Goal: Task Accomplishment & Management: Manage account settings

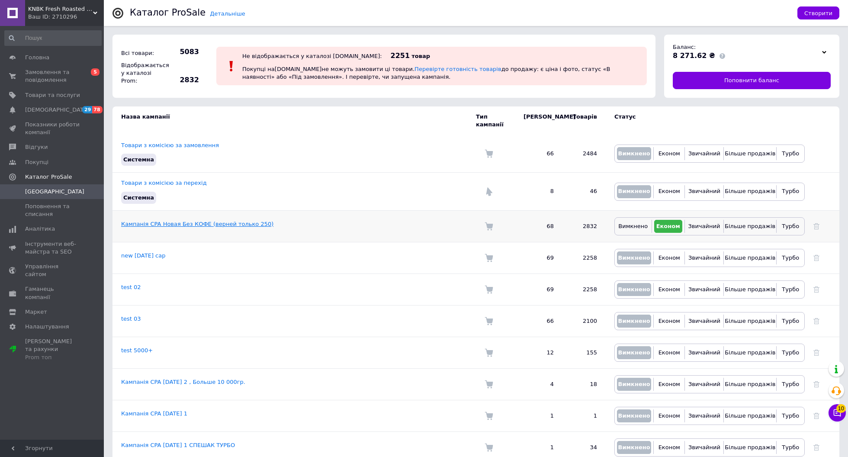
click at [218, 221] on link "Кампанія CPA Новая Без КОФЕ (верней только 250)" at bounding box center [197, 224] width 152 height 6
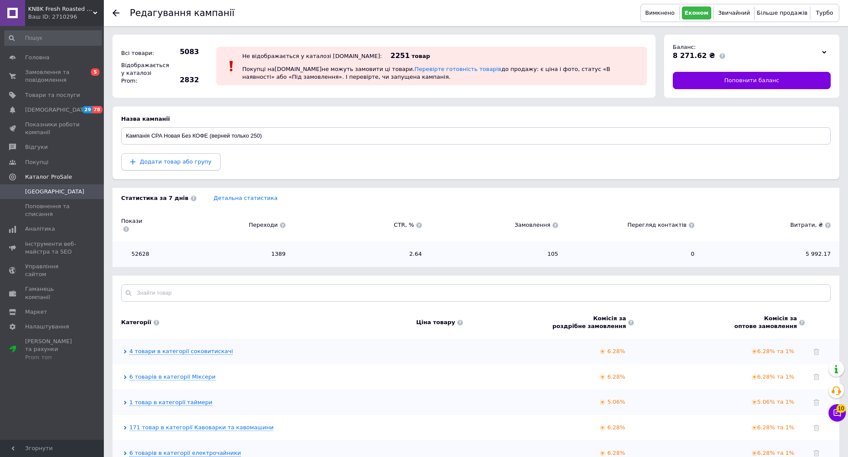
click at [187, 158] on span "Додати товар або групу" at bounding box center [176, 161] width 72 height 6
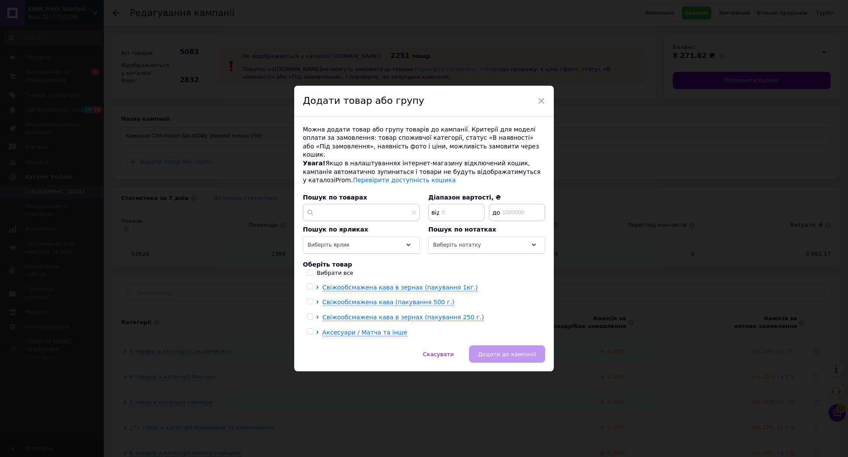
click at [309, 298] on input "checkbox" at bounding box center [310, 301] width 6 height 6
checkbox input "true"
click at [310, 314] on input "checkbox" at bounding box center [310, 317] width 6 height 6
checkbox input "true"
click at [341, 329] on span "Аксесуари / Матча та інше" at bounding box center [364, 332] width 85 height 7
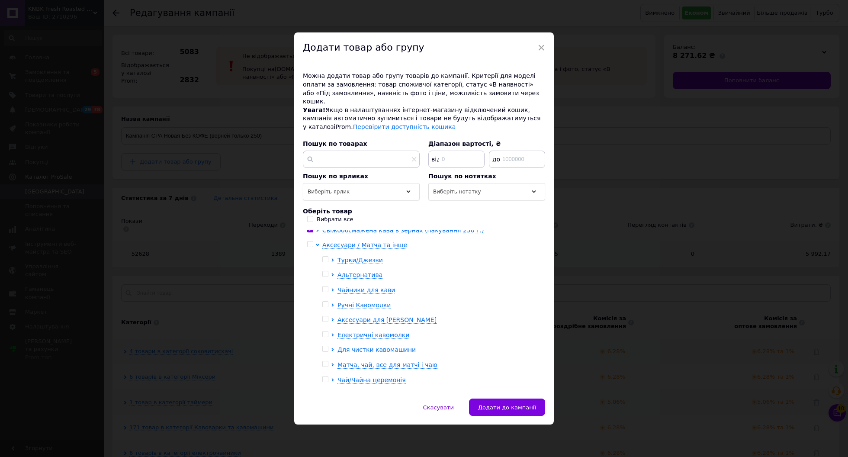
scroll to position [31, 0]
click at [352, 259] on span "Турки/Джезви" at bounding box center [359, 262] width 45 height 7
click at [326, 259] on input "checkbox" at bounding box center [325, 262] width 6 height 6
checkbox input "true"
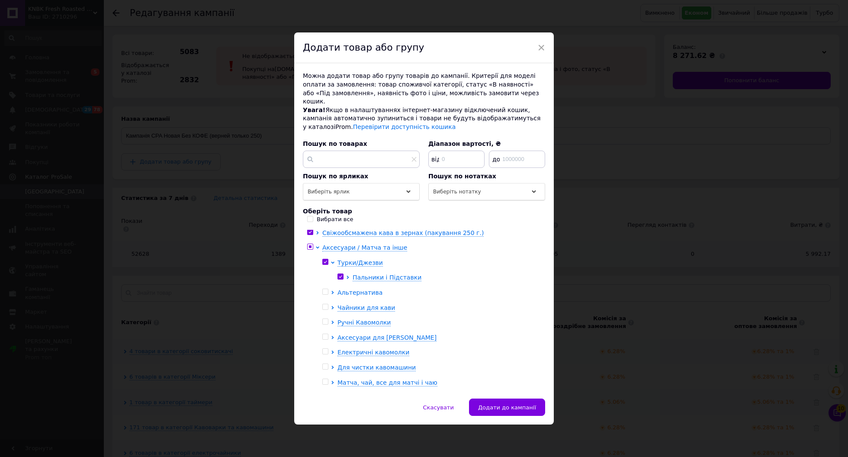
click at [346, 289] on span "Альтернатива" at bounding box center [359, 292] width 45 height 7
click at [325, 289] on input "checkbox" at bounding box center [325, 292] width 6 height 6
checkbox input "true"
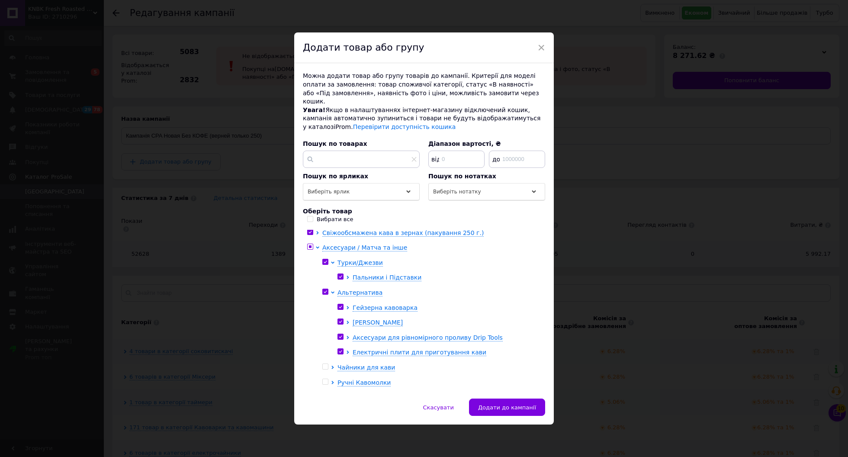
checkbox input "true"
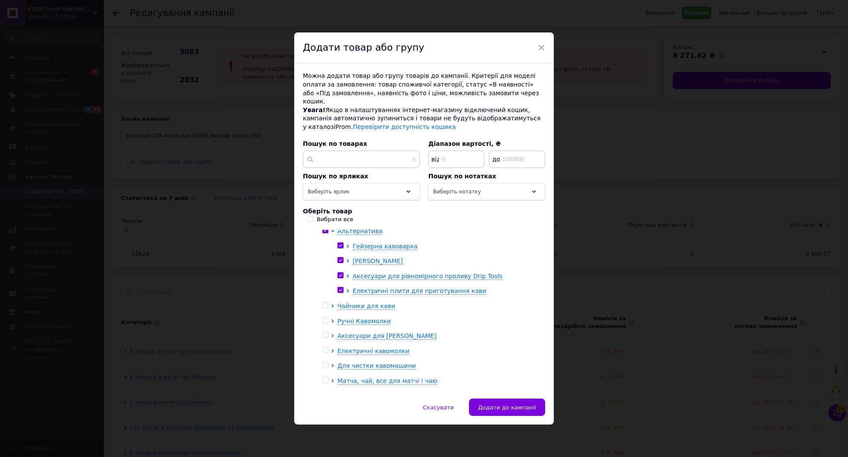
scroll to position [94, 0]
click at [367, 301] on span "Чайники для кави" at bounding box center [366, 304] width 58 height 7
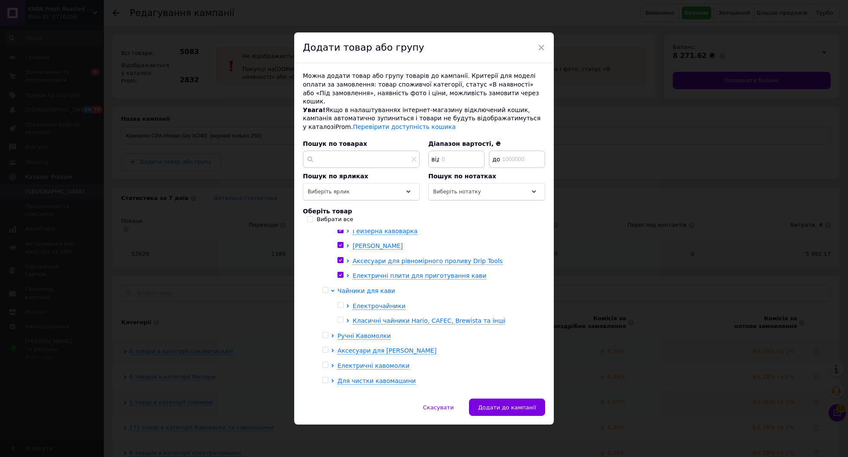
scroll to position [115, 0]
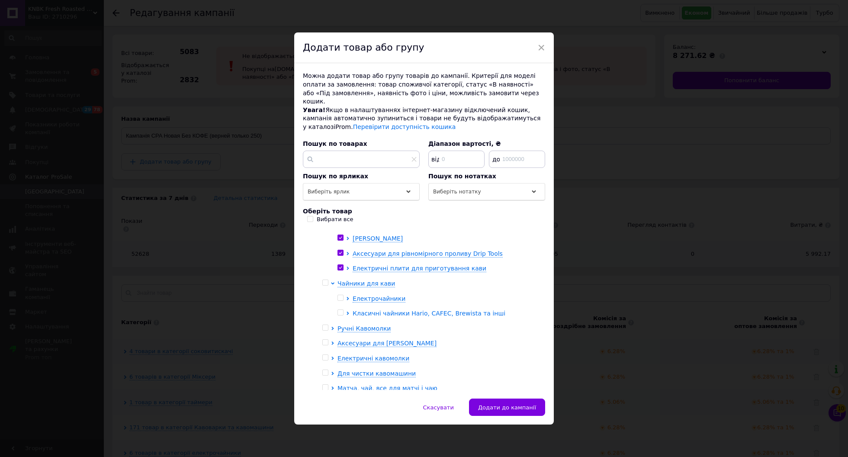
click at [370, 310] on span "Класичні чайники Hario, CAFEC, Brewista та інші" at bounding box center [428, 313] width 153 height 7
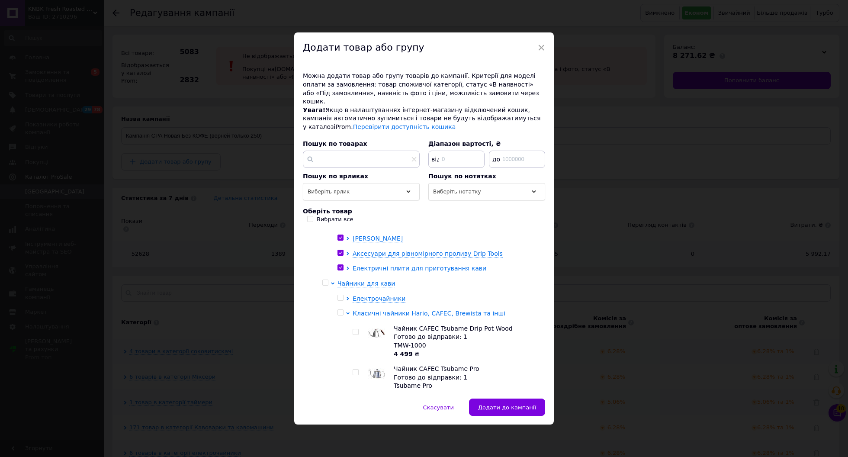
click at [370, 310] on span "Класичні чайники Hario, CAFEC, Brewista та інші" at bounding box center [428, 313] width 153 height 7
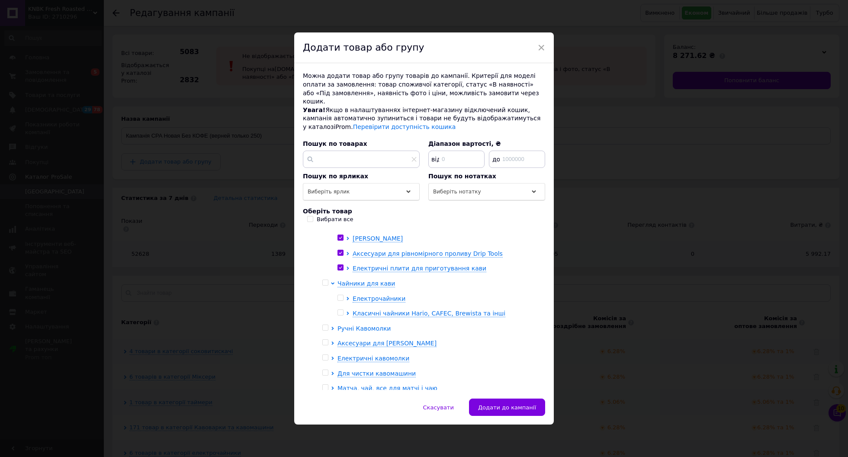
click at [355, 325] on span "Ручні Кавомолки" at bounding box center [363, 328] width 53 height 7
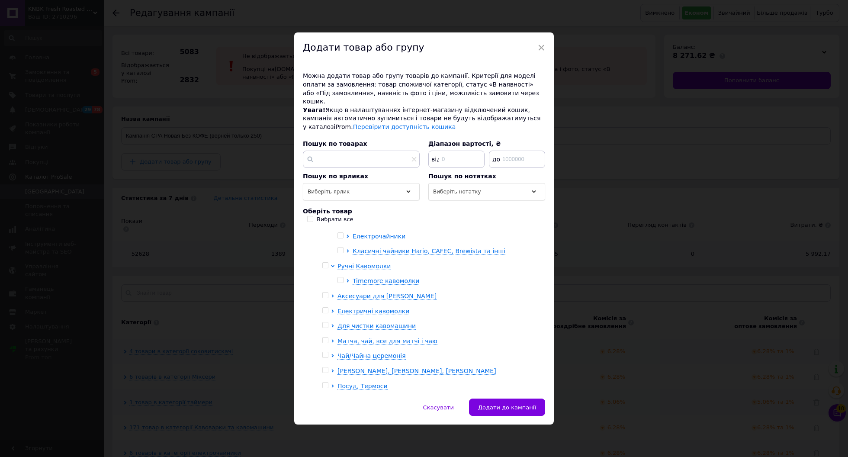
scroll to position [179, 0]
click at [355, 291] on span "Аксесуари для Бариста" at bounding box center [386, 294] width 99 height 7
click at [323, 291] on input "checkbox" at bounding box center [325, 294] width 6 height 6
checkbox input "true"
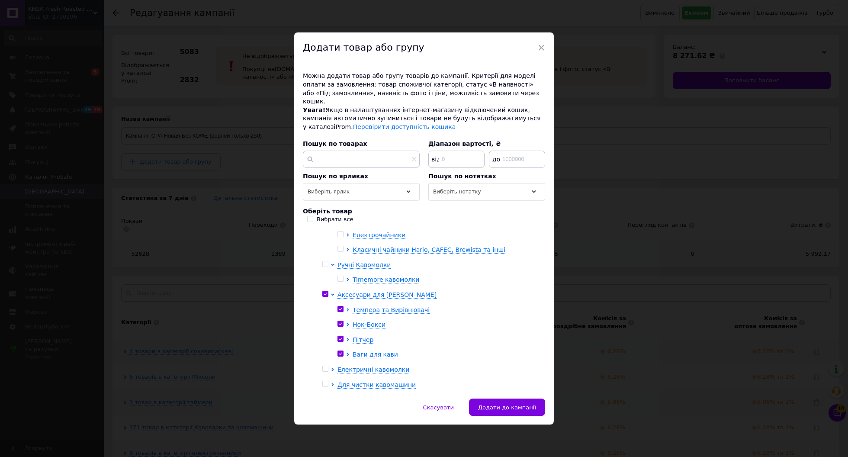
checkbox input "true"
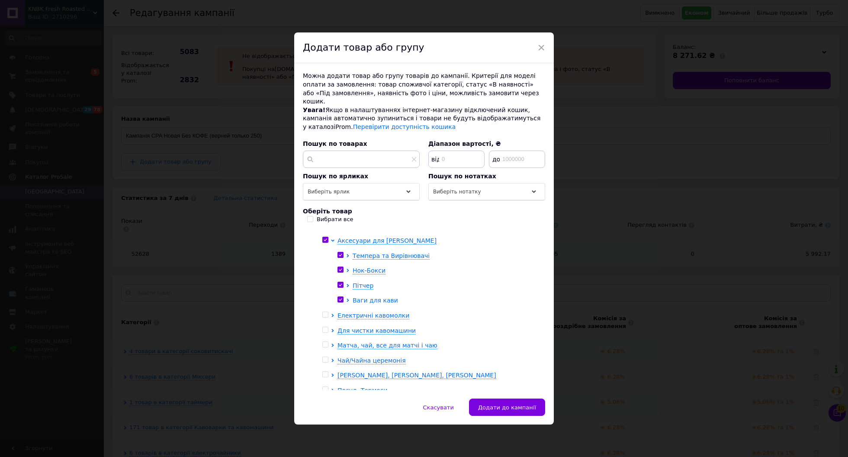
scroll to position [234, 0]
click at [376, 325] on span "Для чистки кавомашини" at bounding box center [376, 328] width 78 height 7
click at [323, 325] on input "checkbox" at bounding box center [325, 328] width 6 height 6
checkbox input "true"
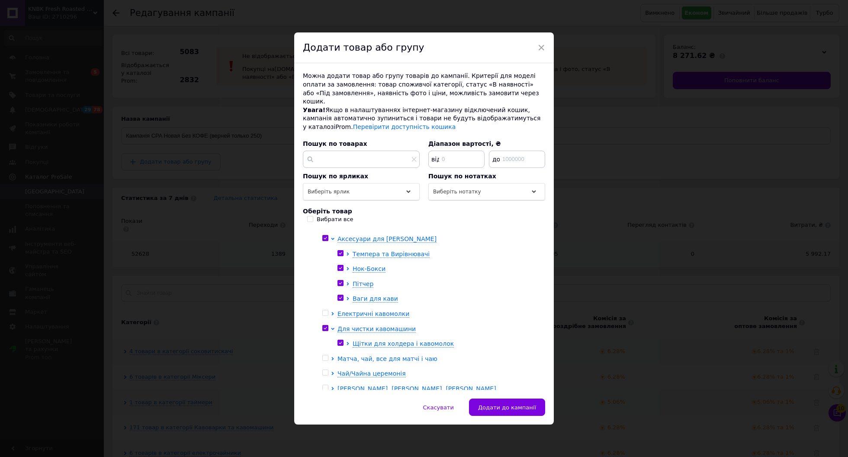
click at [341, 355] on span "Матча, чай, все для матчі і чаю" at bounding box center [387, 358] width 100 height 7
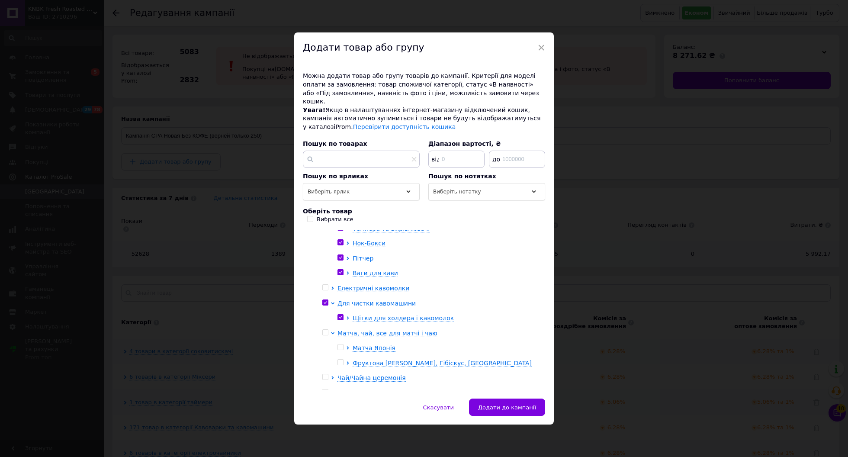
scroll to position [262, 0]
click at [322, 327] on input "checkbox" at bounding box center [325, 330] width 6 height 6
checkbox input "true"
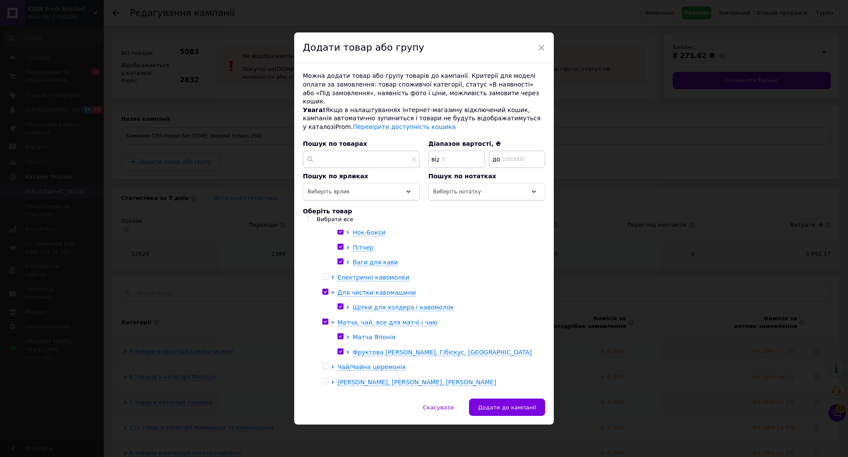
scroll to position [275, 0]
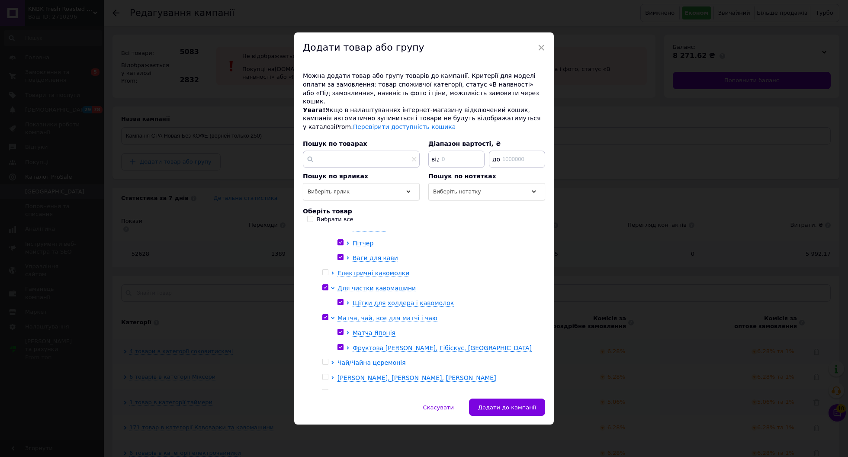
click at [355, 359] on span "Чай/Чайна церемонія" at bounding box center [371, 362] width 68 height 7
click at [326, 359] on input "checkbox" at bounding box center [325, 362] width 6 height 6
checkbox input "true"
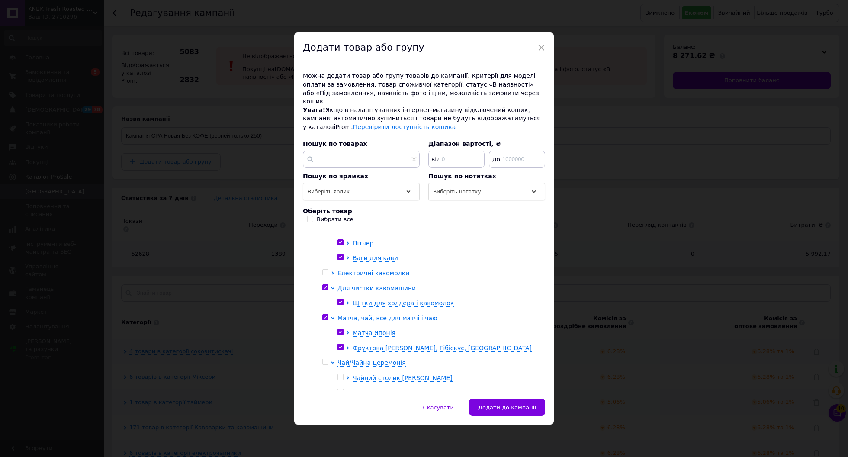
checkbox input "true"
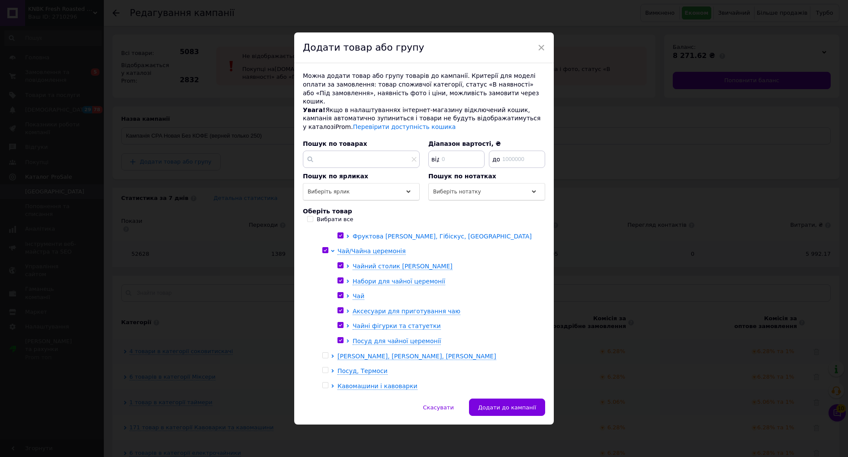
scroll to position [386, 0]
click at [359, 368] on span "Посуд, Термоси" at bounding box center [362, 371] width 50 height 7
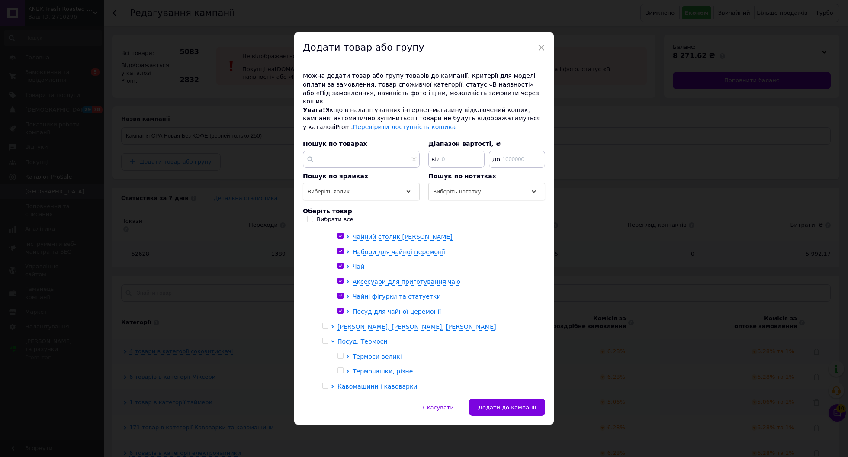
scroll to position [416, 0]
click at [326, 338] on input "checkbox" at bounding box center [325, 341] width 6 height 6
checkbox input "true"
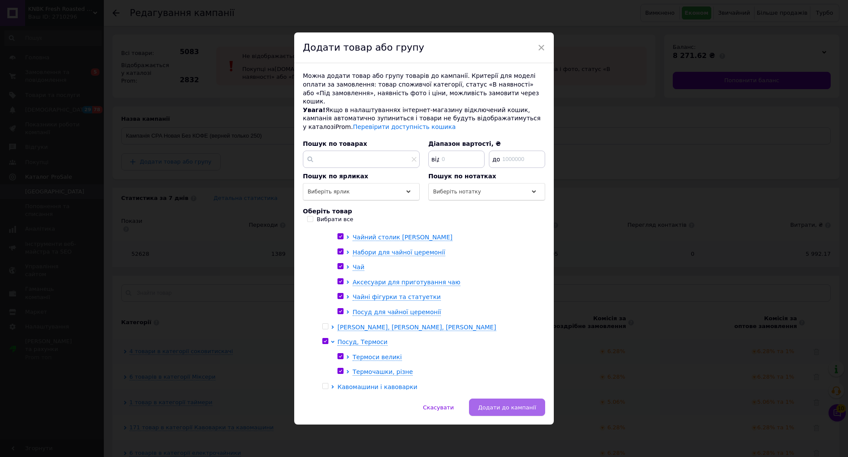
click at [502, 404] on span "Додати до кампанії" at bounding box center [507, 407] width 58 height 6
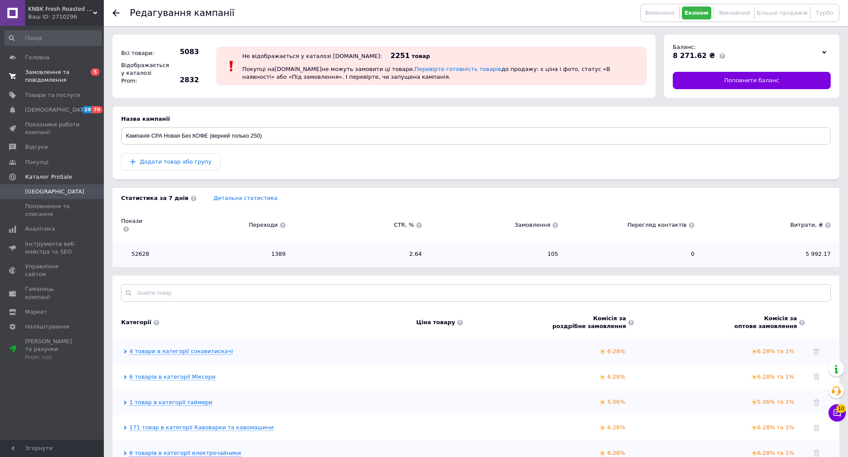
click at [57, 78] on span "Замовлення та повідомлення" at bounding box center [52, 76] width 55 height 16
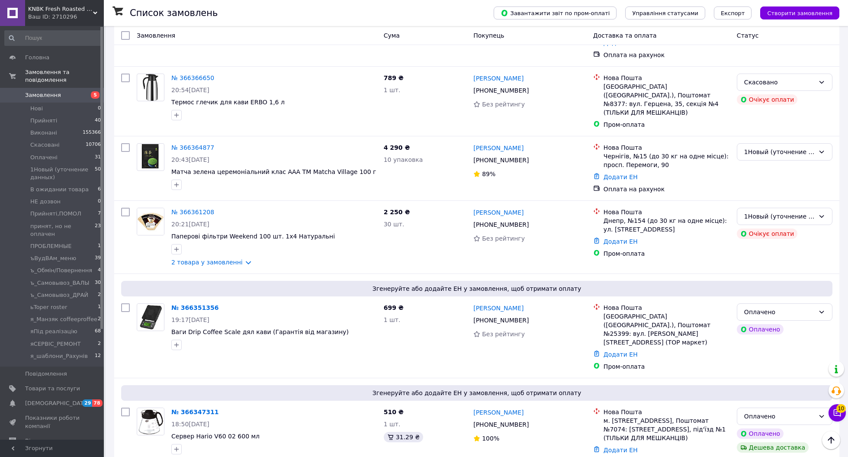
scroll to position [192, 0]
click at [82, 166] on span "1Новый (уточнение данных)" at bounding box center [62, 174] width 64 height 16
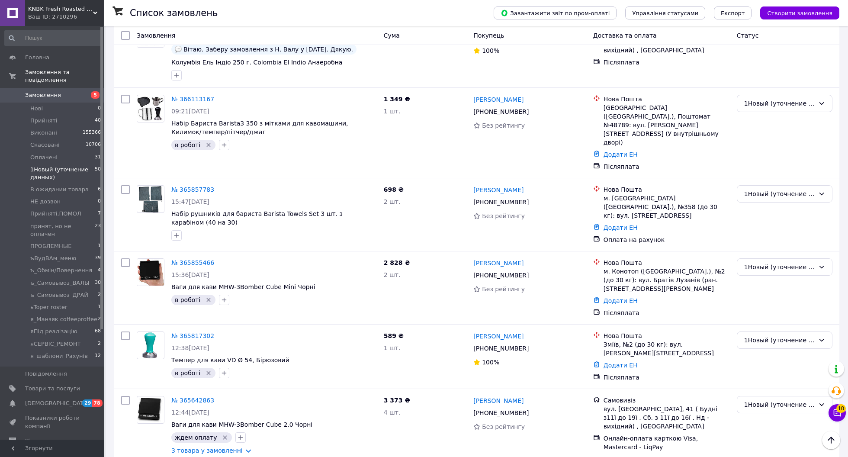
scroll to position [3321, 0]
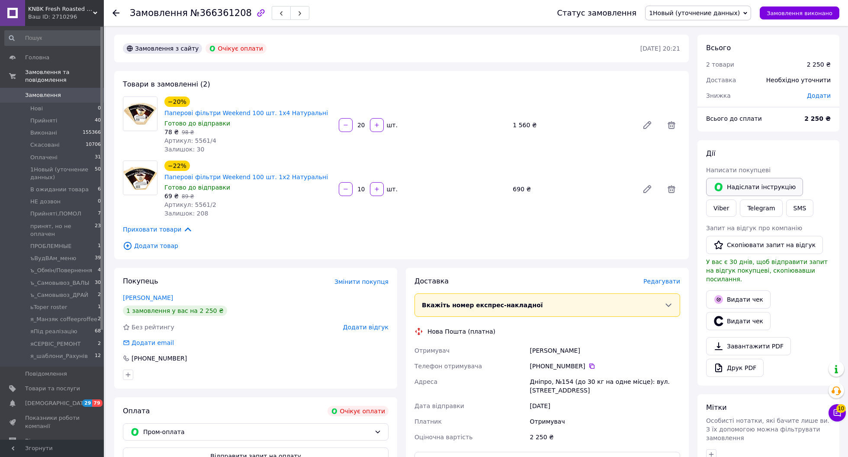
click at [770, 185] on button "Надіслати інструкцію" at bounding box center [754, 187] width 97 height 18
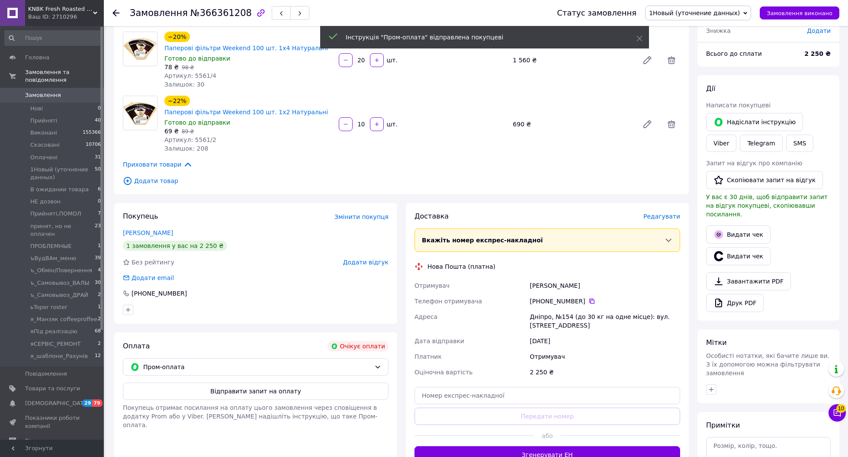
scroll to position [83, 0]
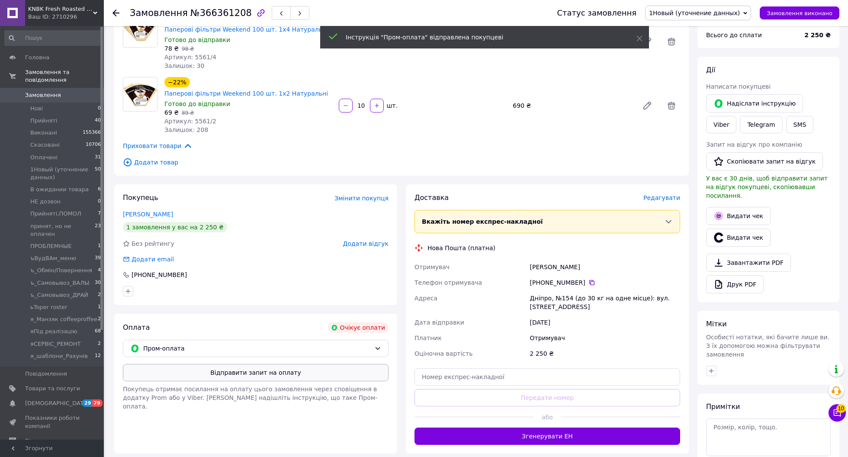
click at [315, 369] on button "Відправити запит на оплату" at bounding box center [256, 372] width 266 height 17
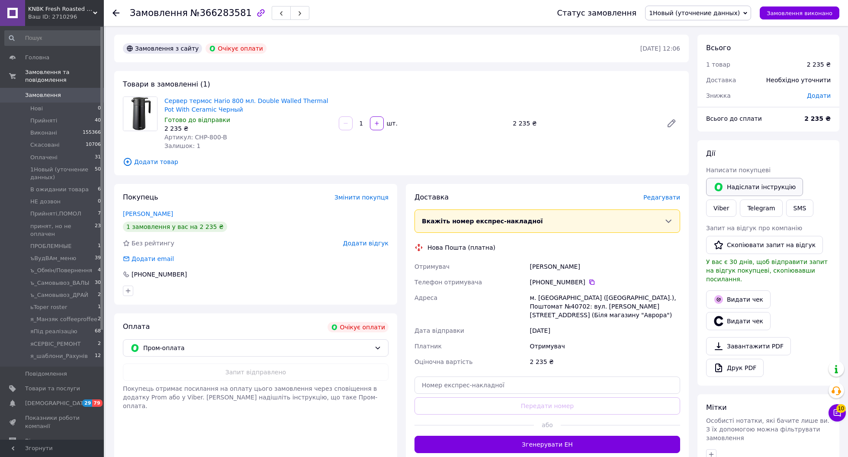
click at [773, 185] on button "Надіслати інструкцію" at bounding box center [754, 187] width 97 height 18
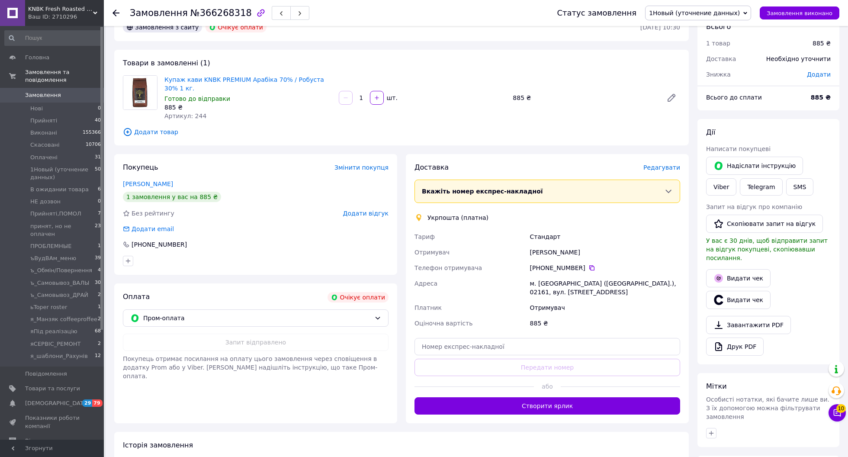
scroll to position [30, 0]
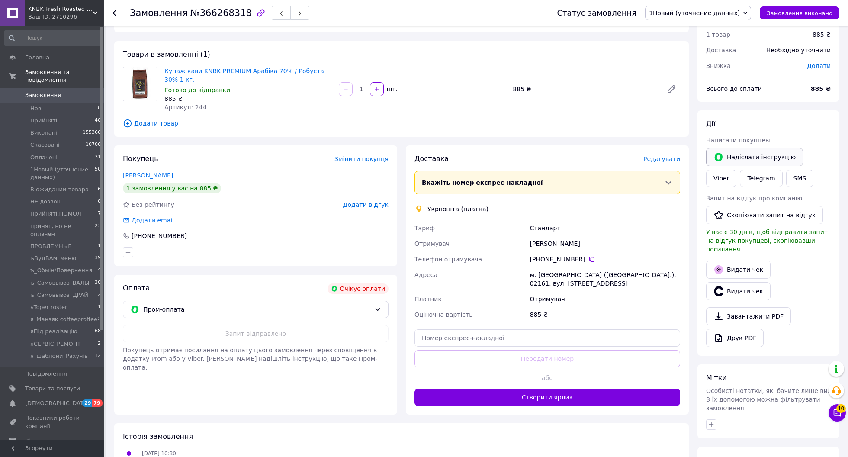
click at [738, 157] on button "Надіслати інструкцію" at bounding box center [754, 157] width 97 height 18
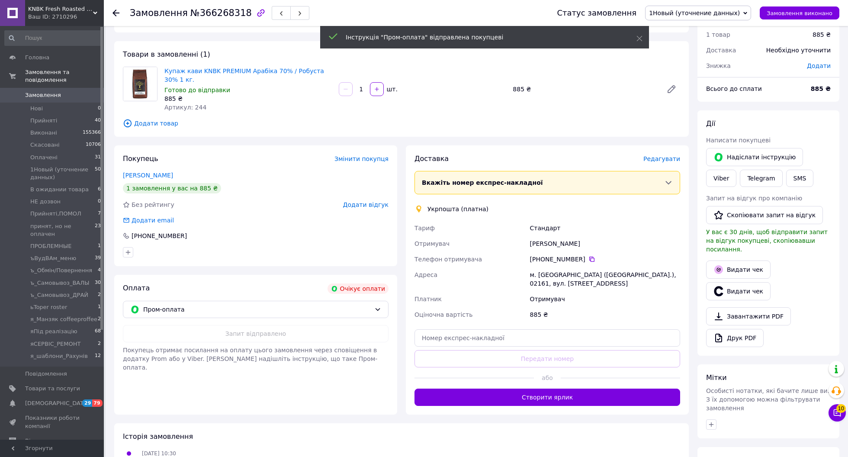
click at [64, 93] on span "Замовлення" at bounding box center [52, 95] width 55 height 8
